Goal: Information Seeking & Learning: Learn about a topic

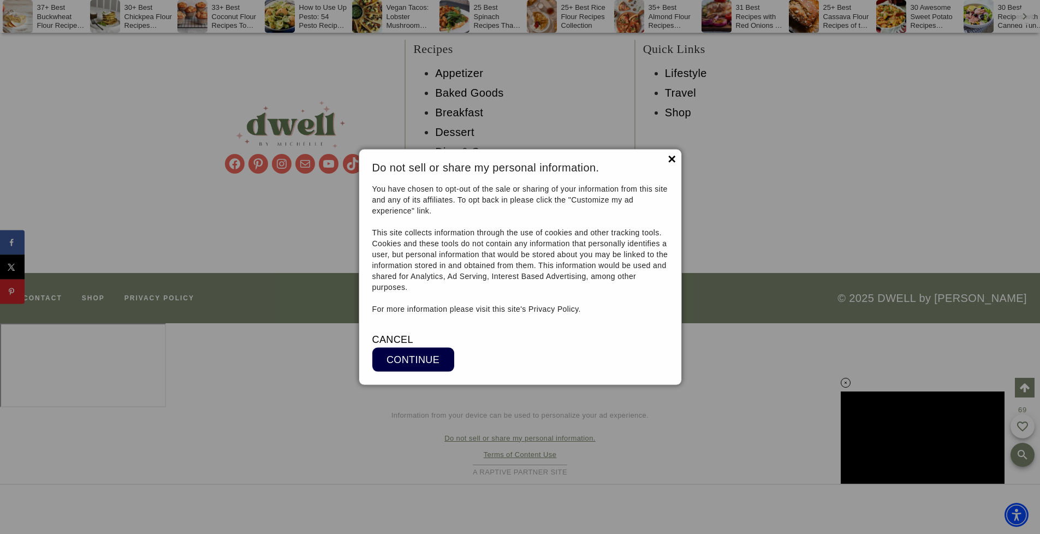
scroll to position [31380, 0]
